Goal: Find specific page/section: Locate a particular part of the current website

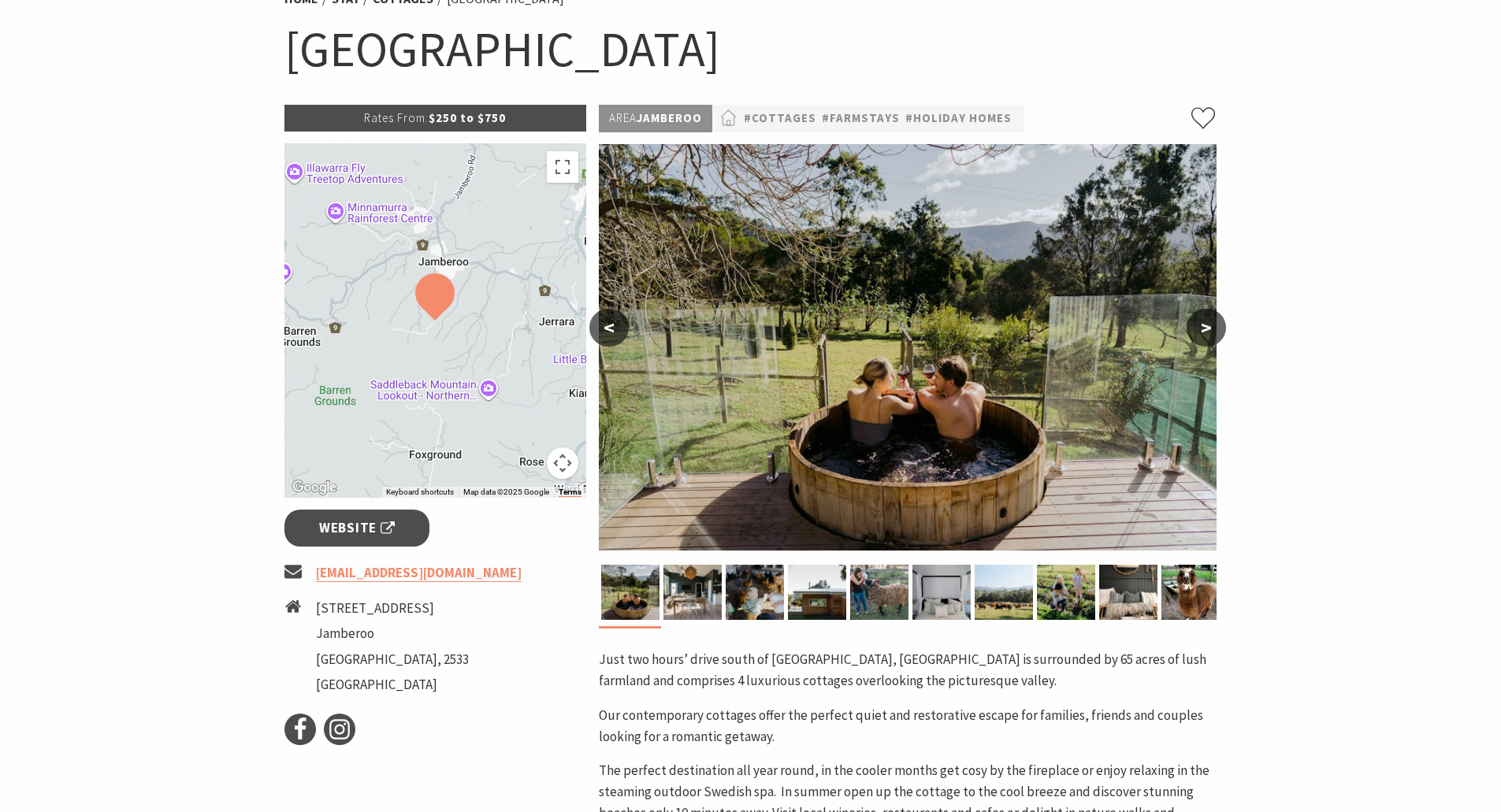
scroll to position [79, 0]
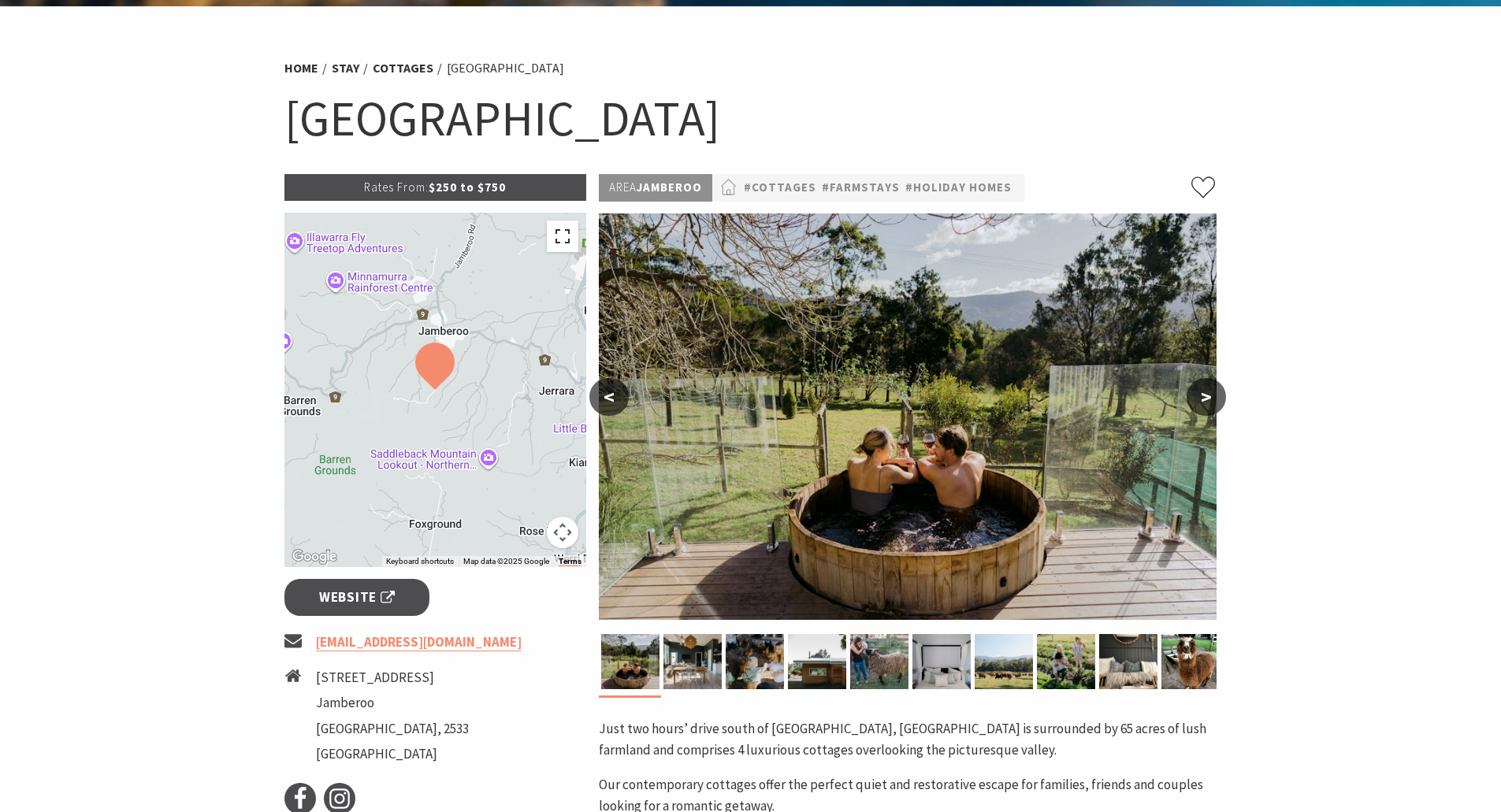
drag, startPoint x: 561, startPoint y: 237, endPoint x: 561, endPoint y: 331, distance: 94.0
click at [561, 237] on button "Toggle fullscreen view" at bounding box center [562, 236] width 32 height 32
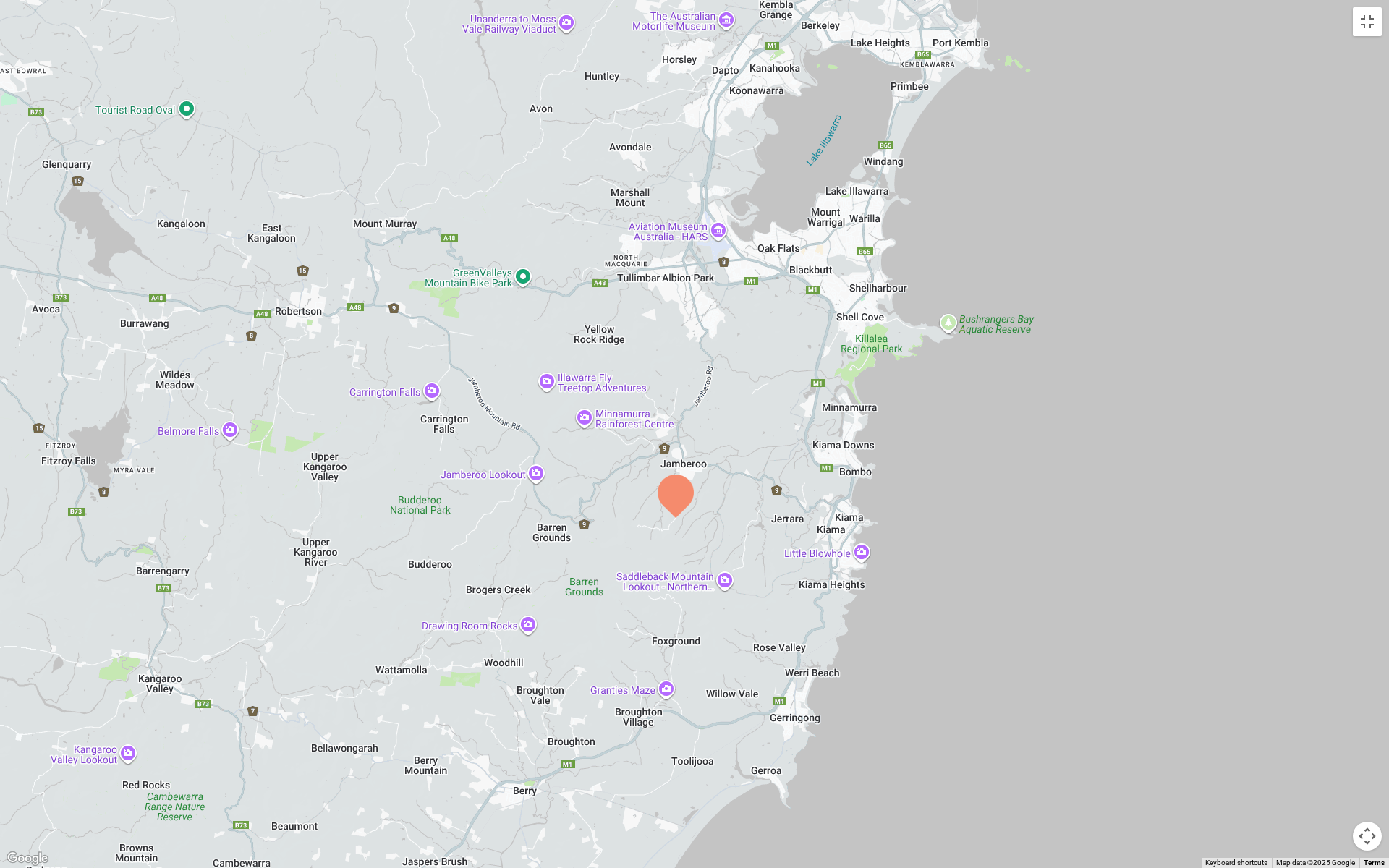
drag, startPoint x: 788, startPoint y: 325, endPoint x: 768, endPoint y: 418, distance: 95.1
click at [768, 418] on div at bounding box center [694, 434] width 1389 height 868
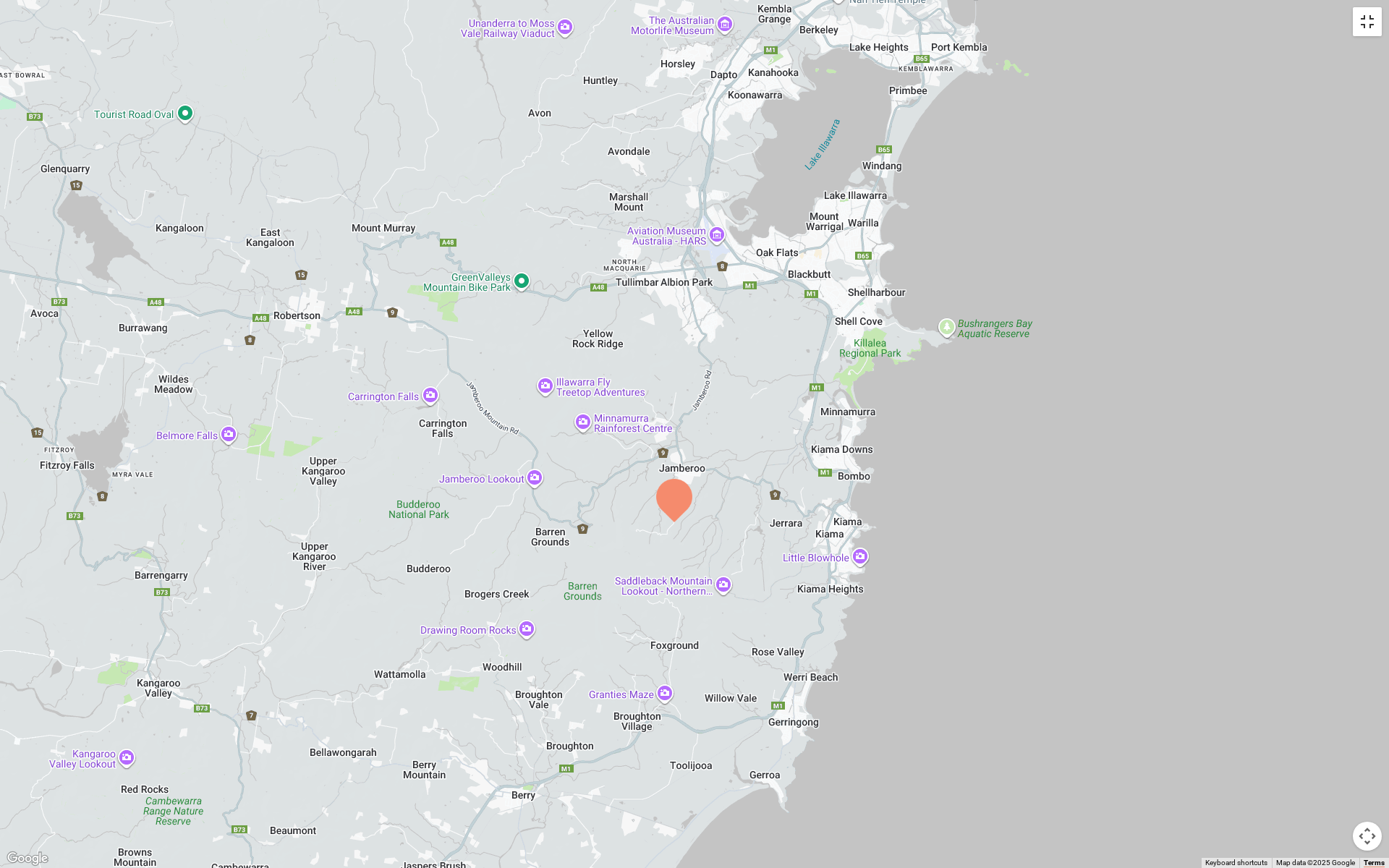
click at [1378, 18] on button "Toggle fullscreen view" at bounding box center [1367, 21] width 29 height 29
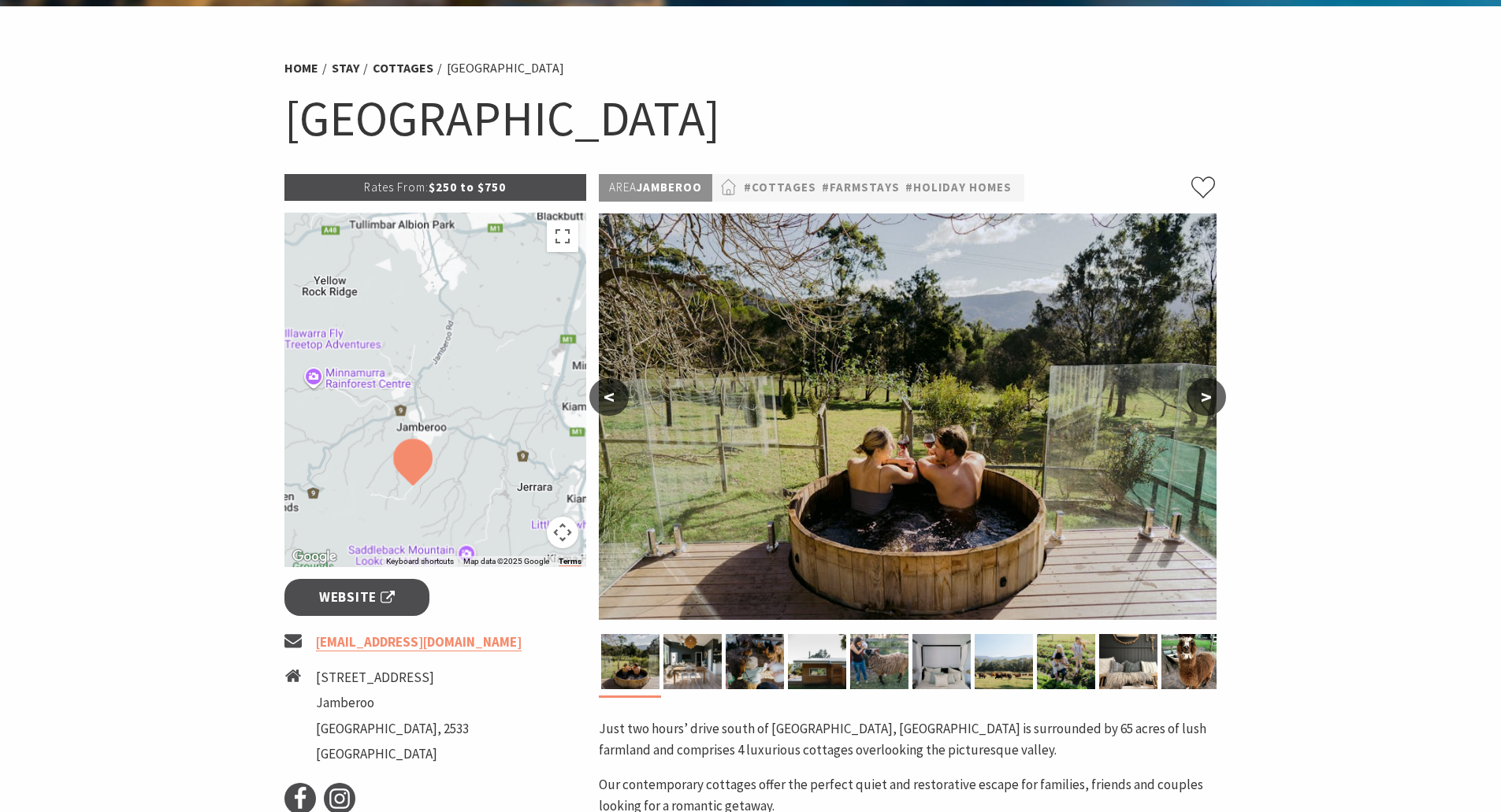
click at [548, 121] on h1 "[GEOGRAPHIC_DATA]" at bounding box center [751, 118] width 933 height 64
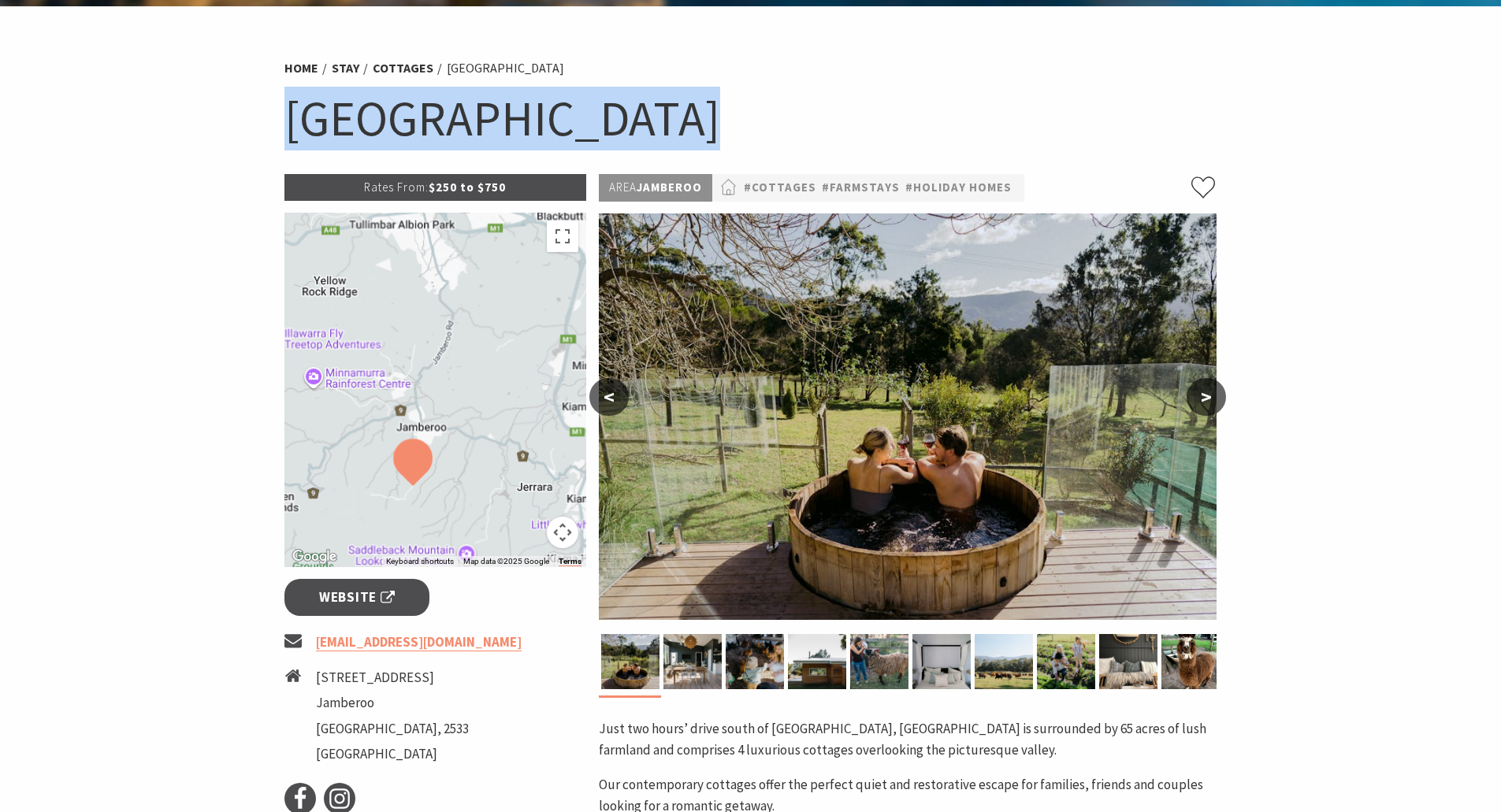
click at [548, 121] on h1 "[GEOGRAPHIC_DATA]" at bounding box center [751, 118] width 933 height 64
click at [703, 120] on h1 "[GEOGRAPHIC_DATA]" at bounding box center [751, 118] width 933 height 64
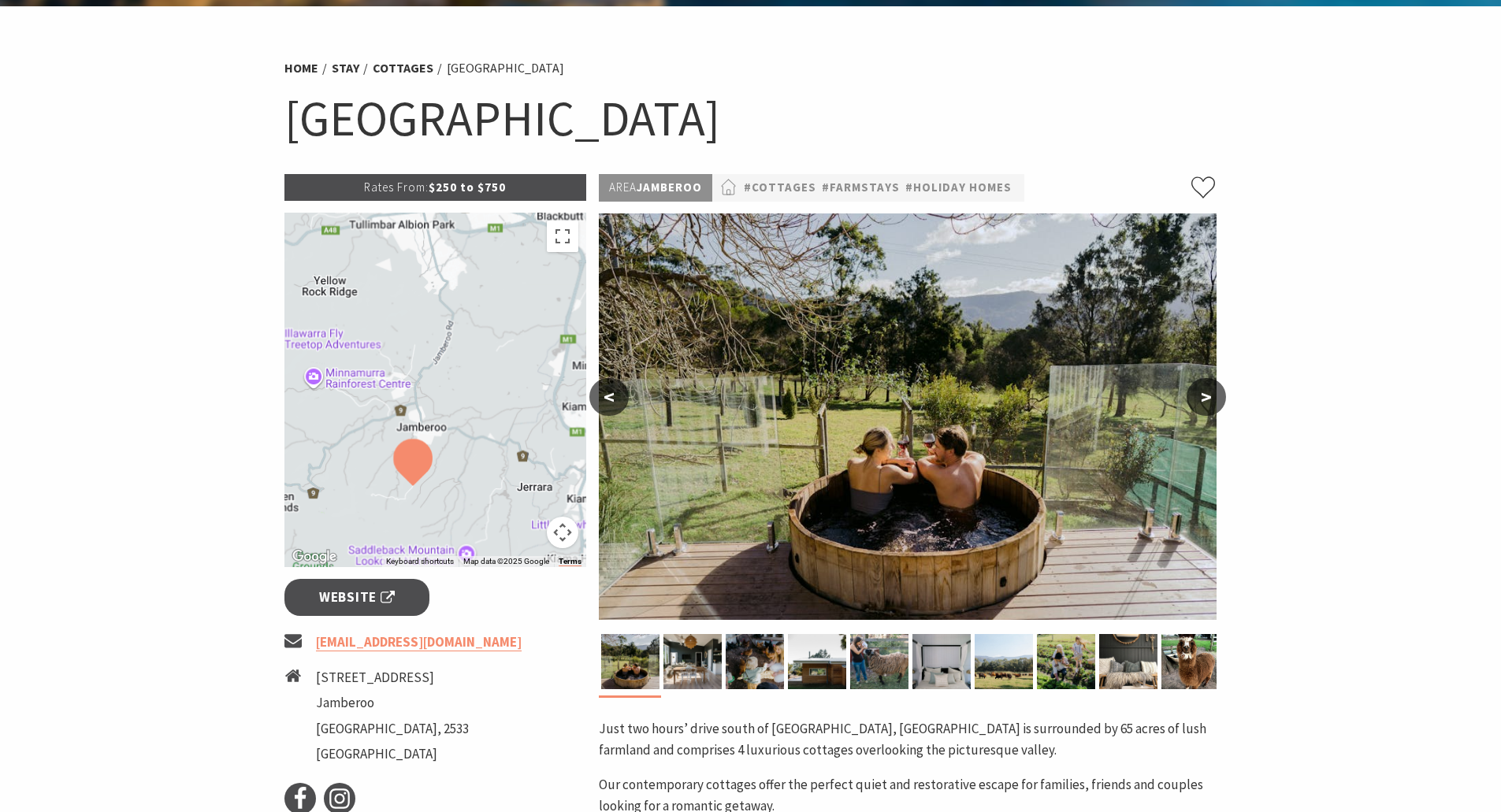
drag, startPoint x: 732, startPoint y: 119, endPoint x: 288, endPoint y: 113, distance: 444.0
click at [288, 113] on h1 "[GEOGRAPHIC_DATA]" at bounding box center [751, 118] width 933 height 64
copy h1 "[GEOGRAPHIC_DATA]"
